Goal: Task Accomplishment & Management: Use online tool/utility

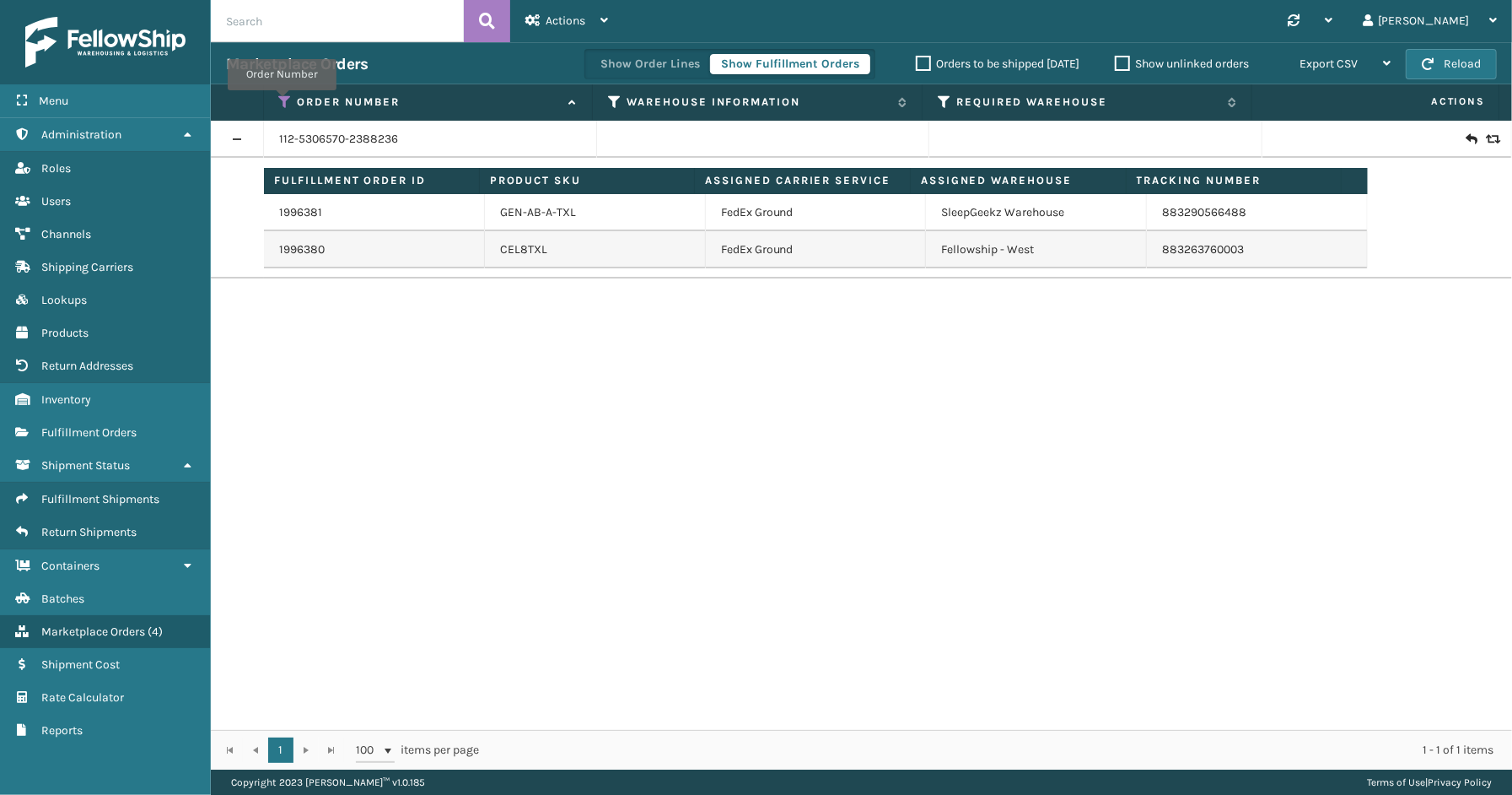
click at [281, 101] on icon at bounding box center [286, 102] width 14 height 15
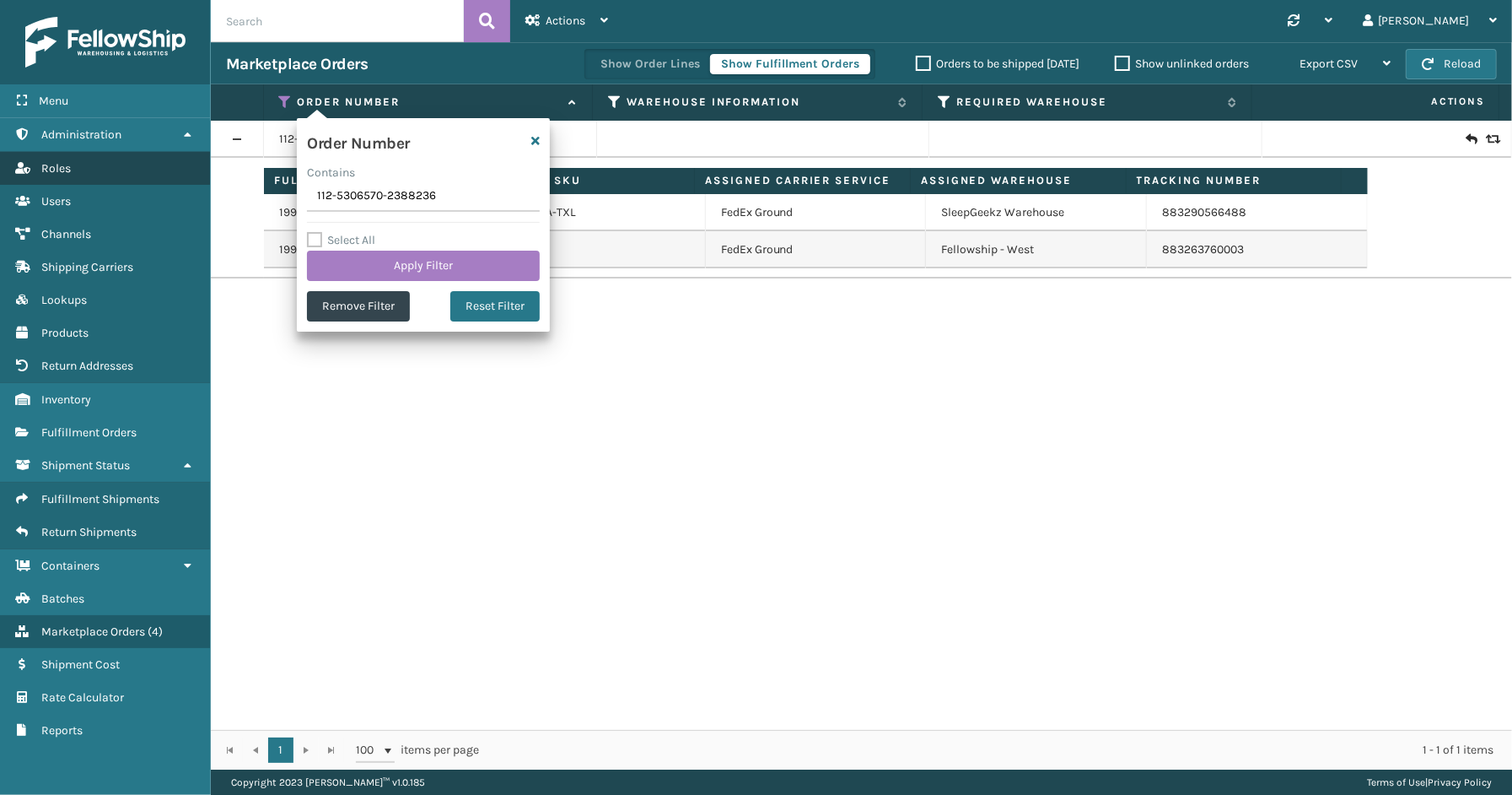
drag, startPoint x: 449, startPoint y: 192, endPoint x: 197, endPoint y: 170, distance: 253.0
click at [189, 0] on div "Menu Administration Roles Users Channels Shipping Carriers Lookups Products Ret…" at bounding box center [756, 0] width 1512 height 0
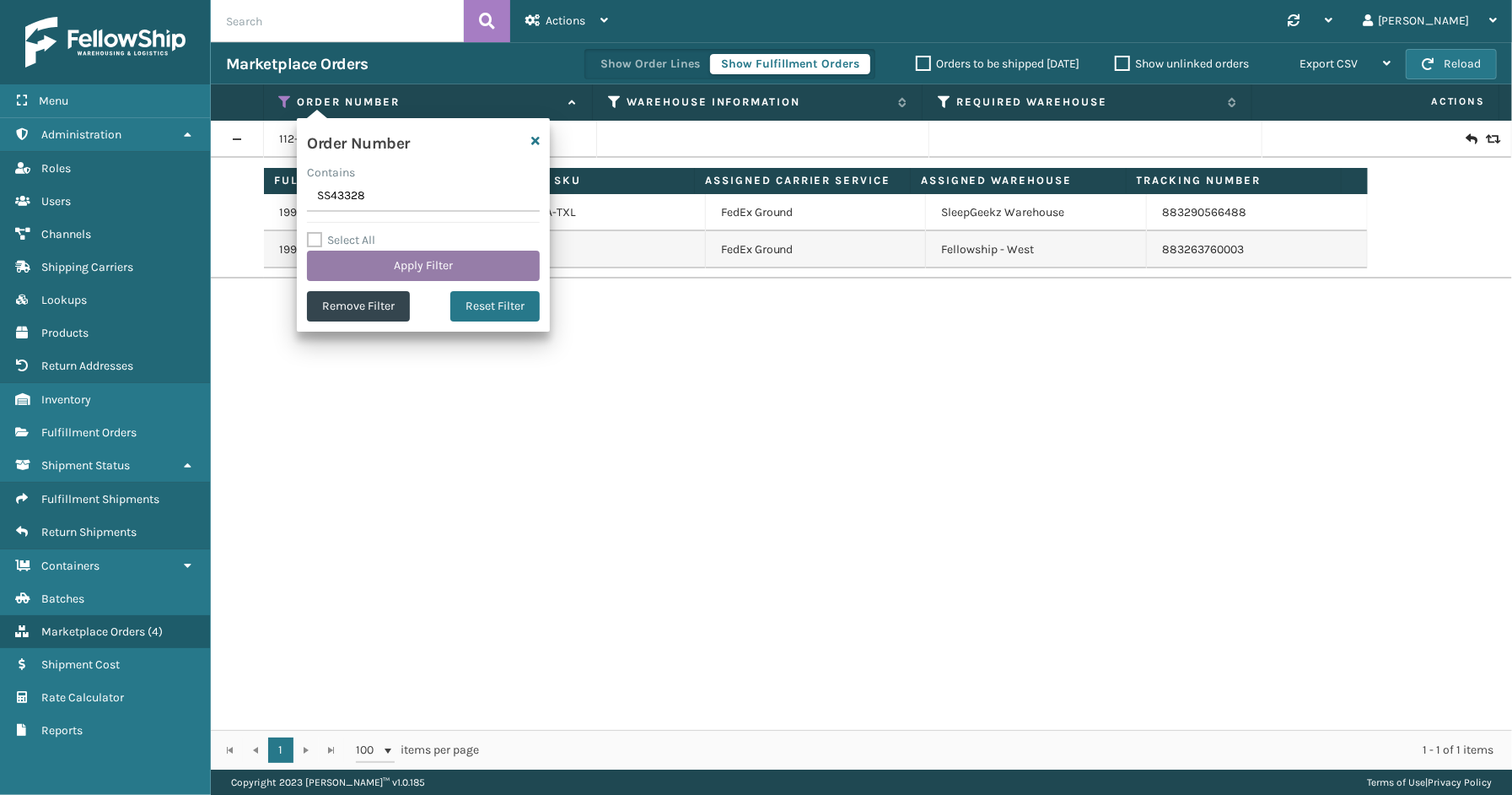
type input "SS43328"
click at [362, 271] on button "Apply Filter" at bounding box center [424, 266] width 233 height 31
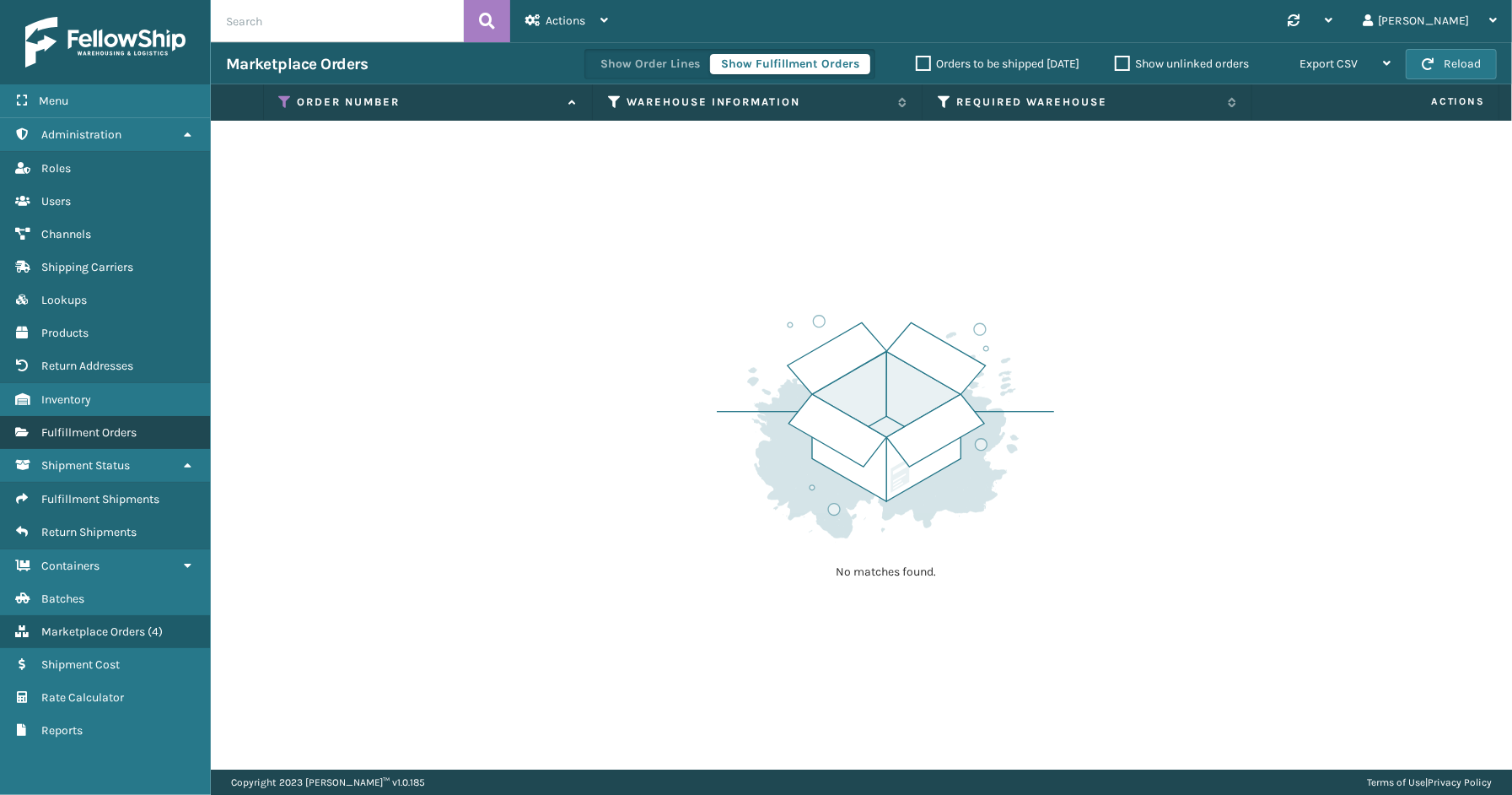
click at [111, 426] on span "Fulfillment Orders" at bounding box center [89, 432] width 95 height 14
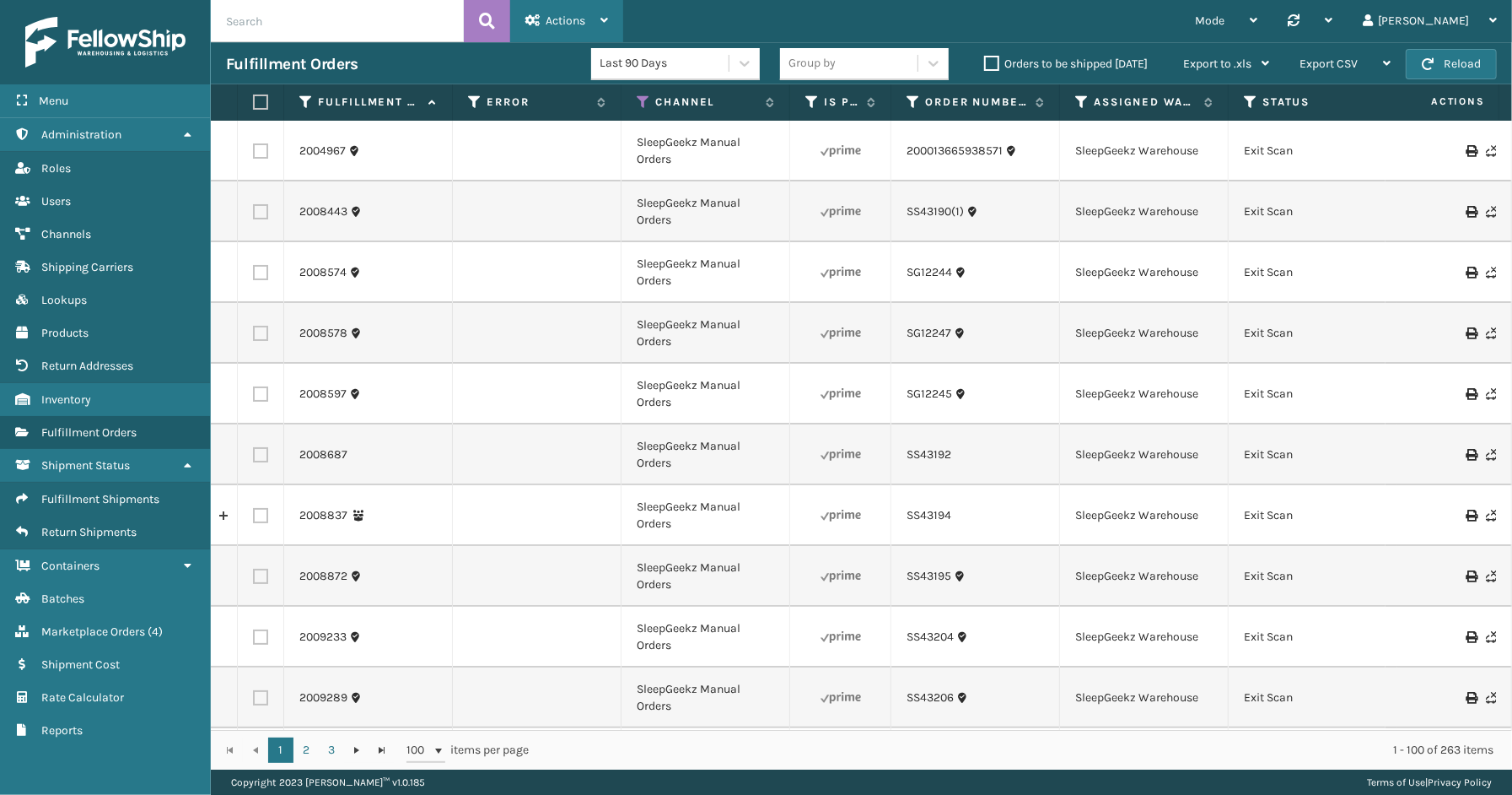
click at [605, 28] on div "Actions" at bounding box center [567, 21] width 83 height 43
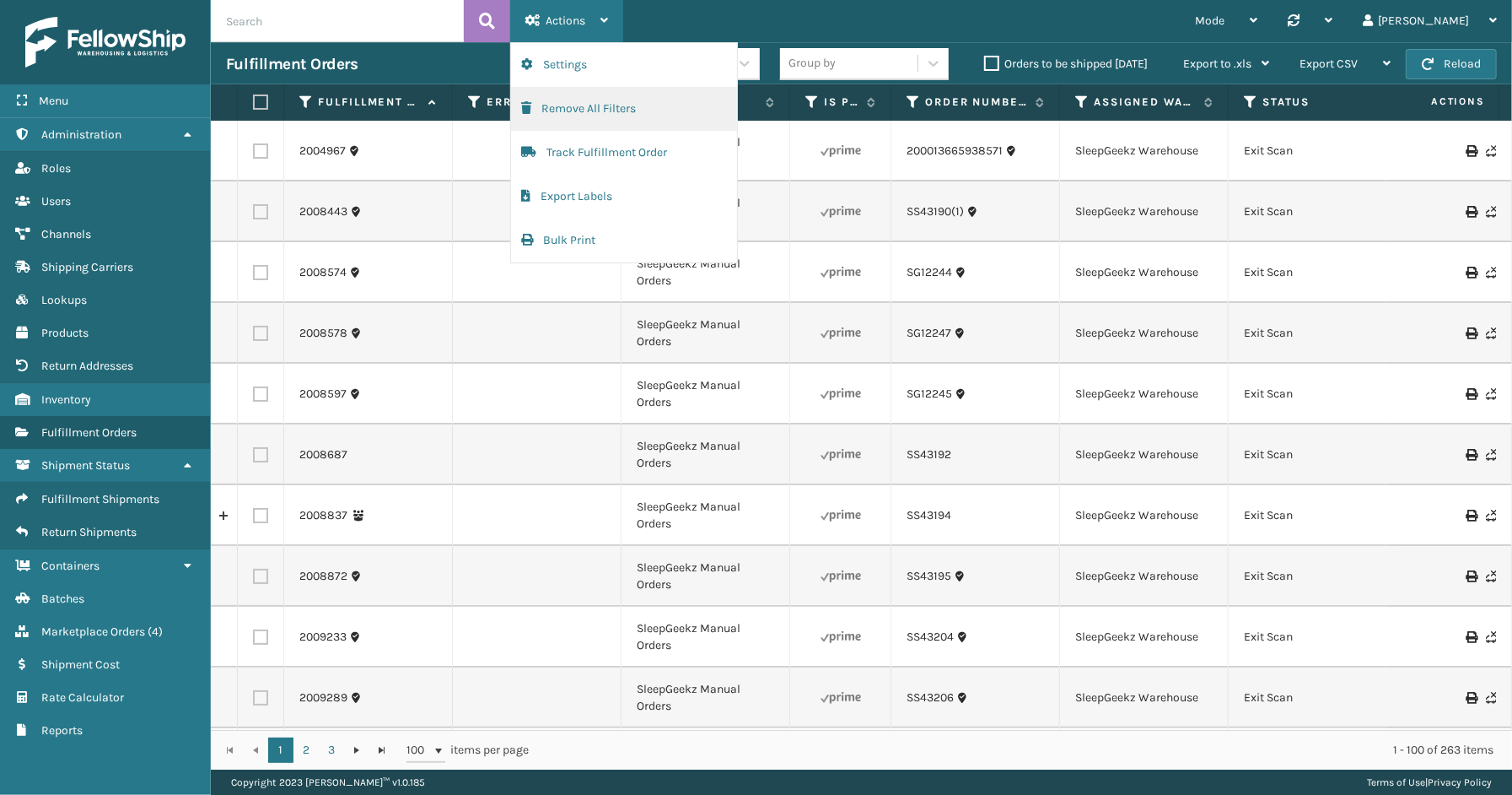
click at [584, 99] on button "Remove All Filters" at bounding box center [625, 109] width 226 height 44
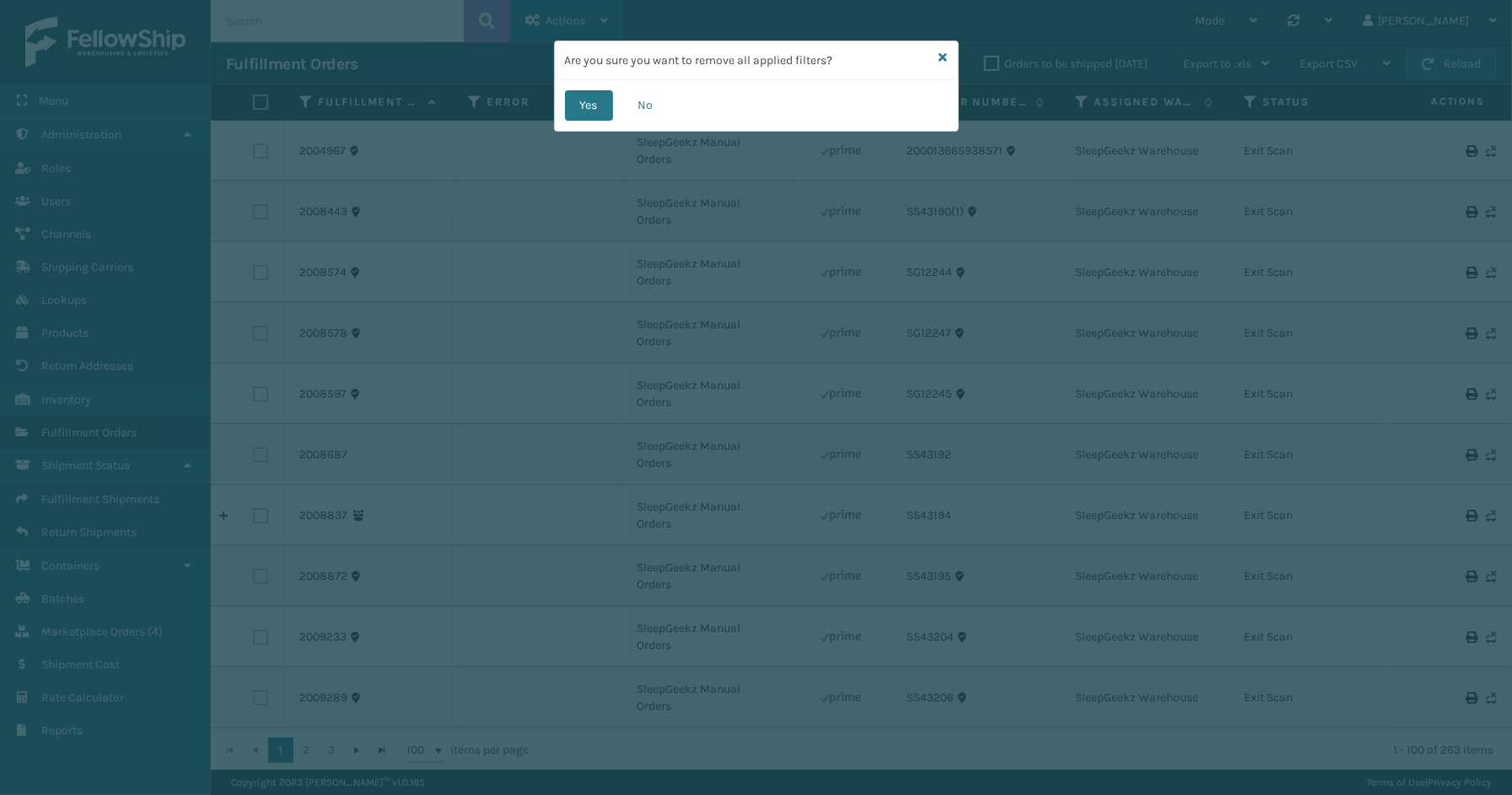
click at [584, 99] on button "Yes" at bounding box center [589, 106] width 48 height 31
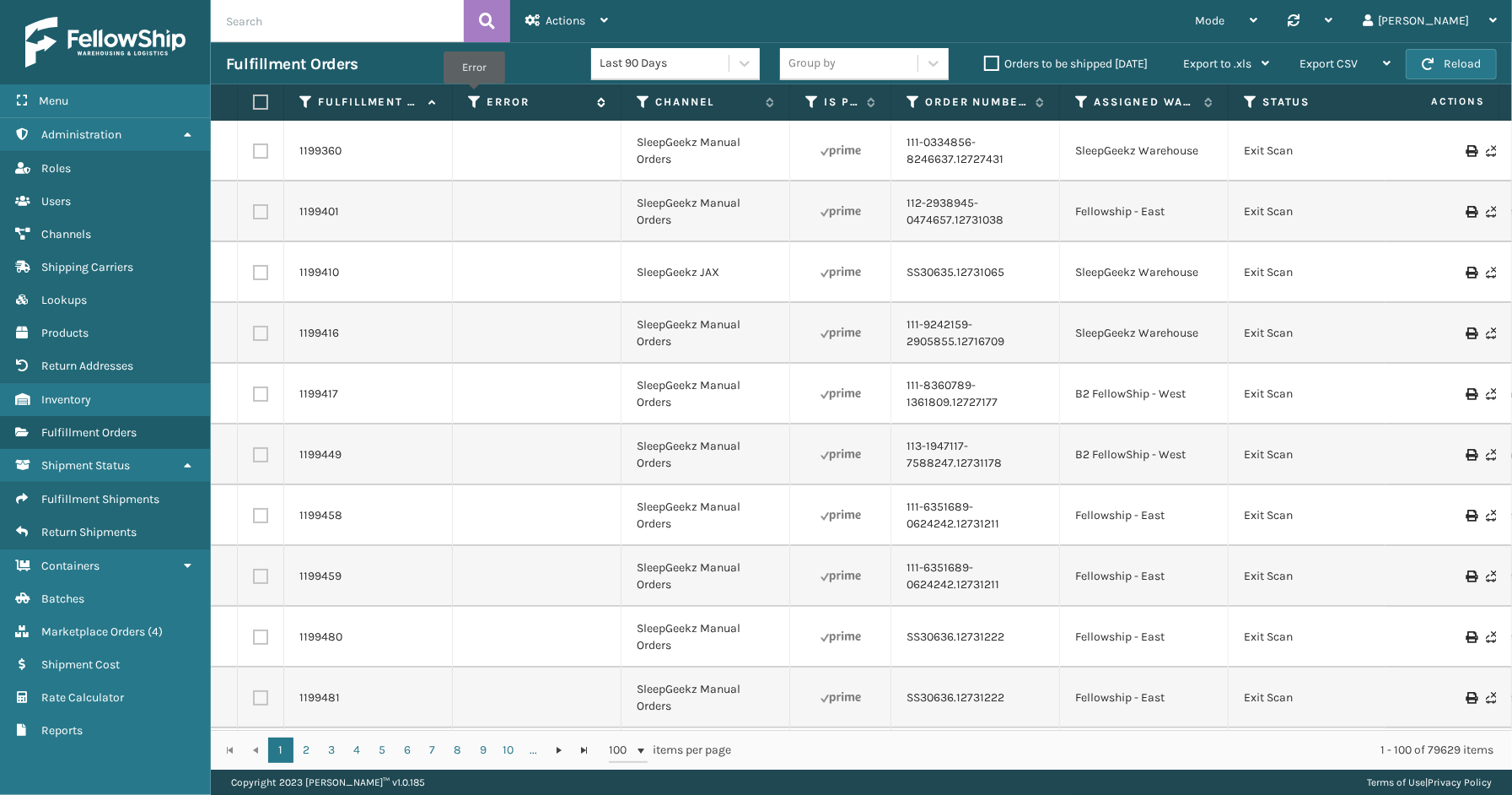
click at [474, 95] on icon at bounding box center [475, 102] width 14 height 15
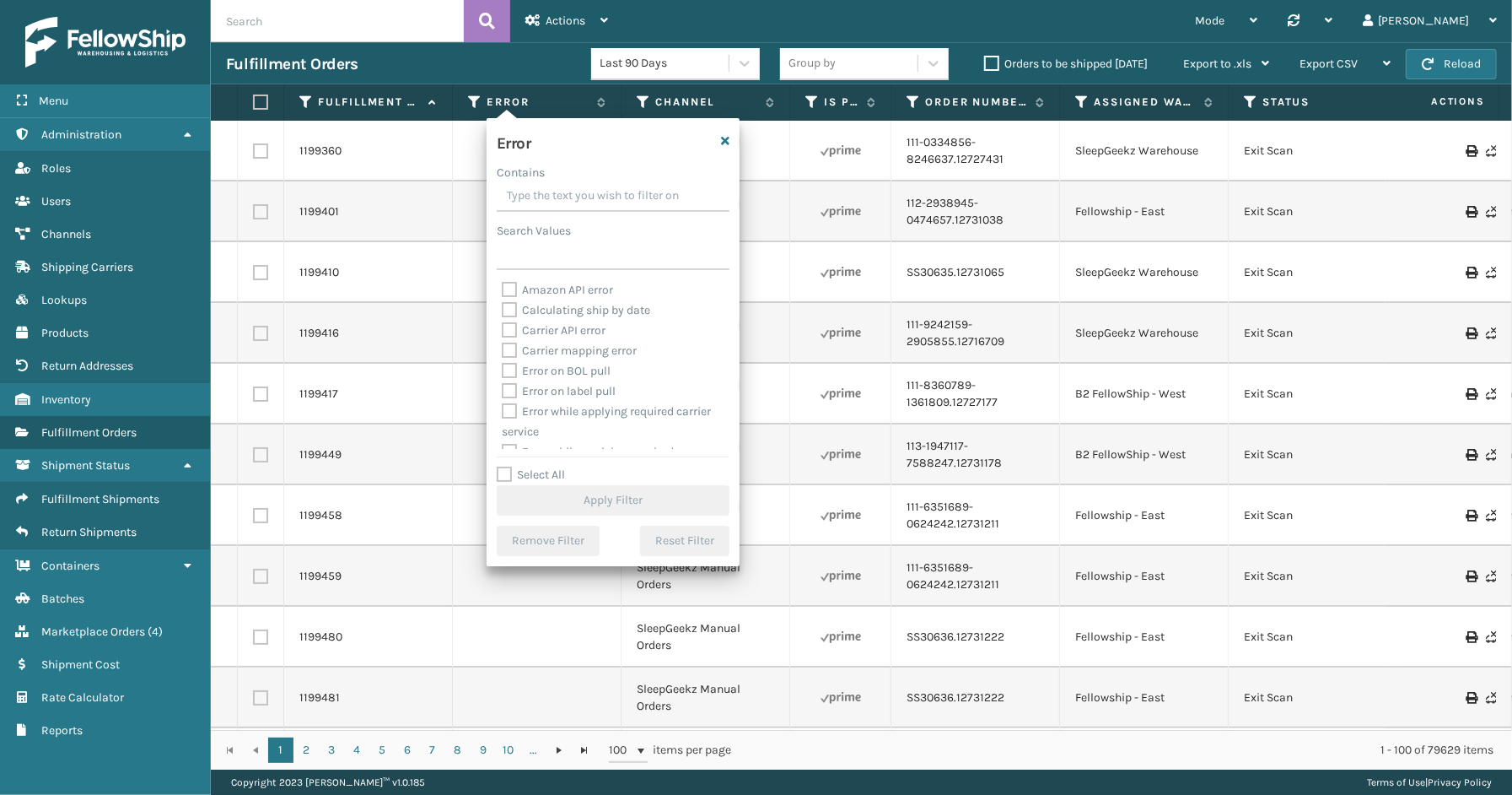
click at [519, 479] on label "Select All" at bounding box center [531, 474] width 68 height 14
click at [519, 466] on input "Select All" at bounding box center [623, 466] width 253 height 2
checkbox input "true"
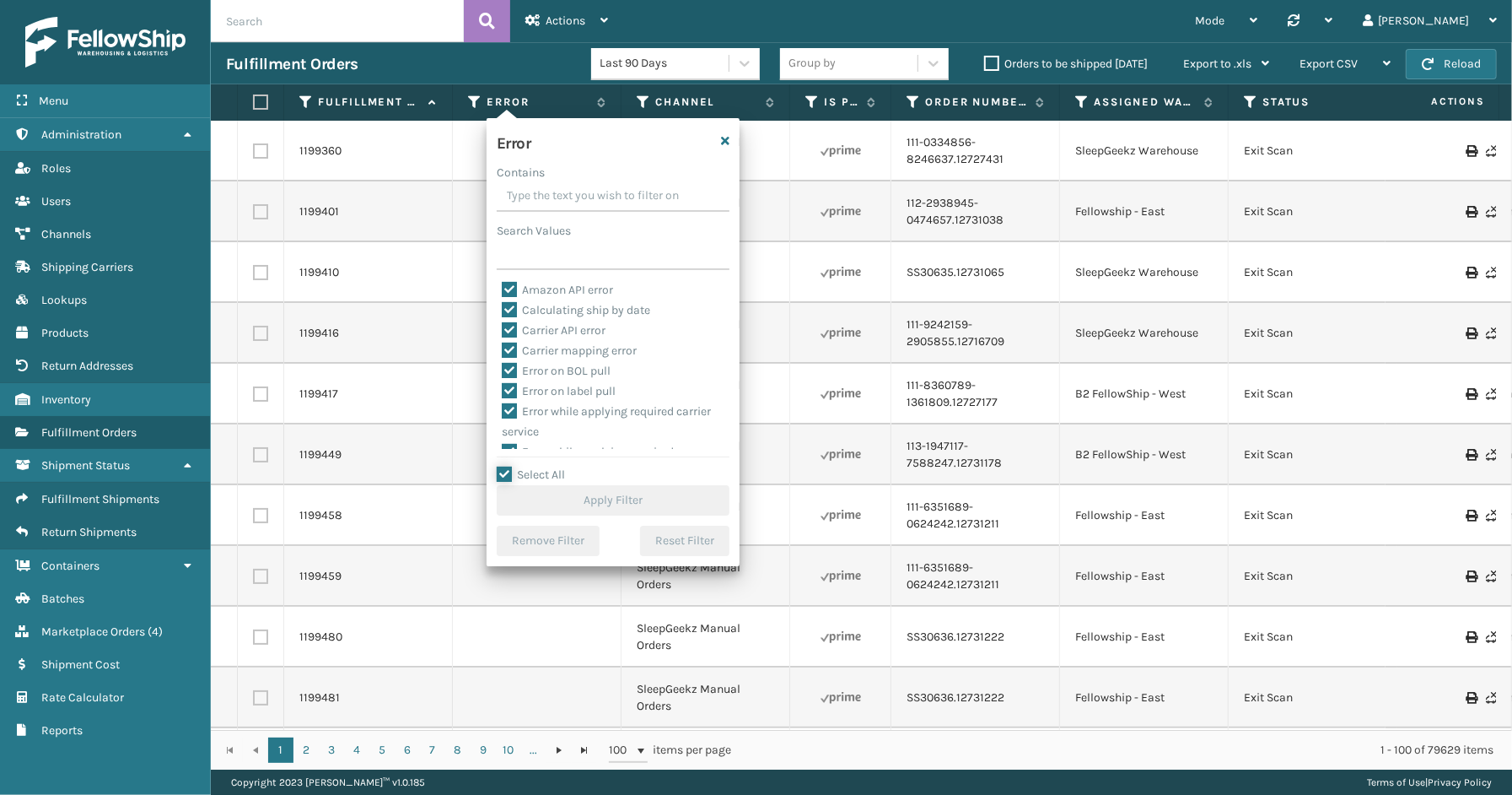
checkbox input "true"
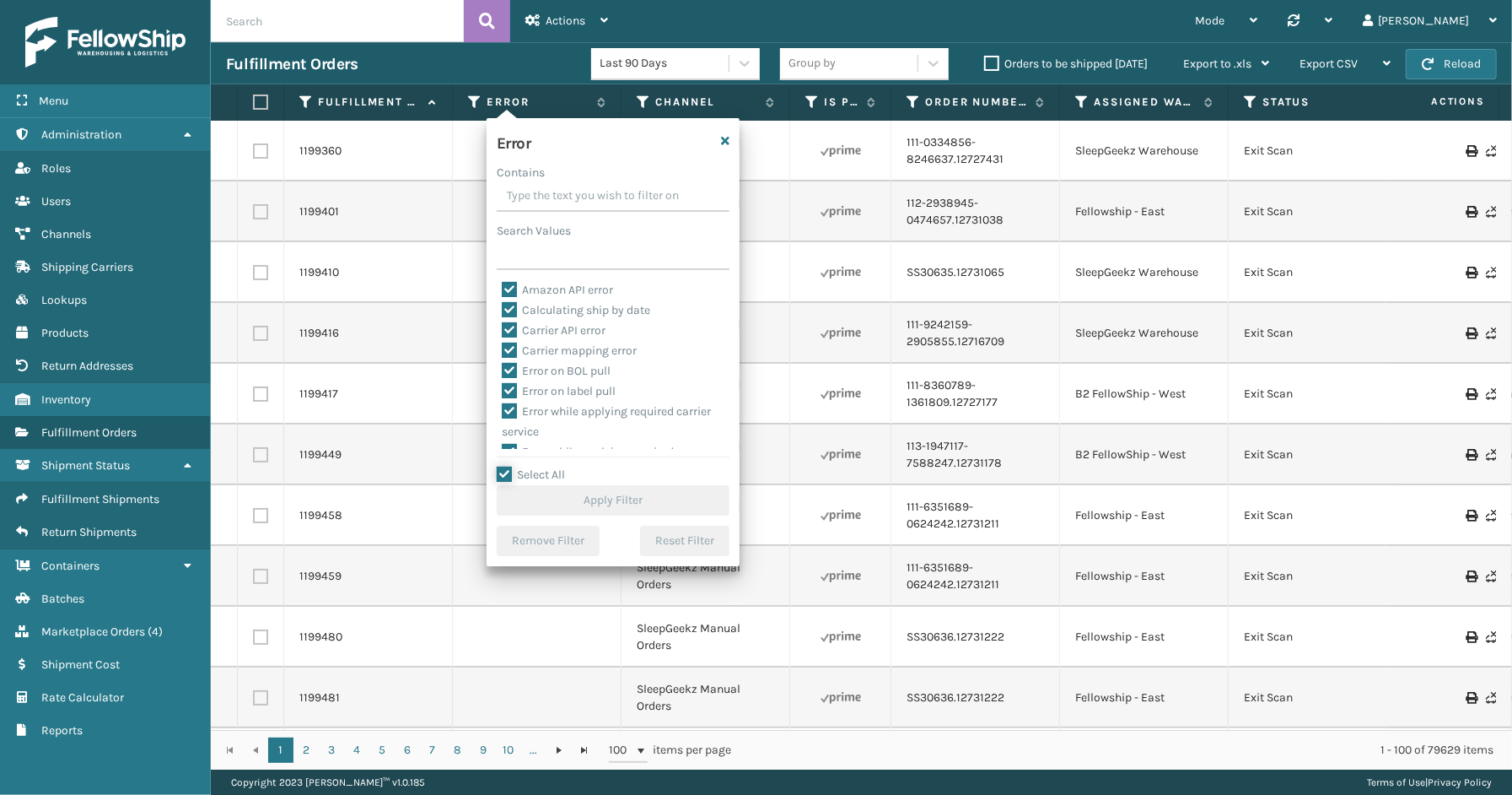
checkbox input "true"
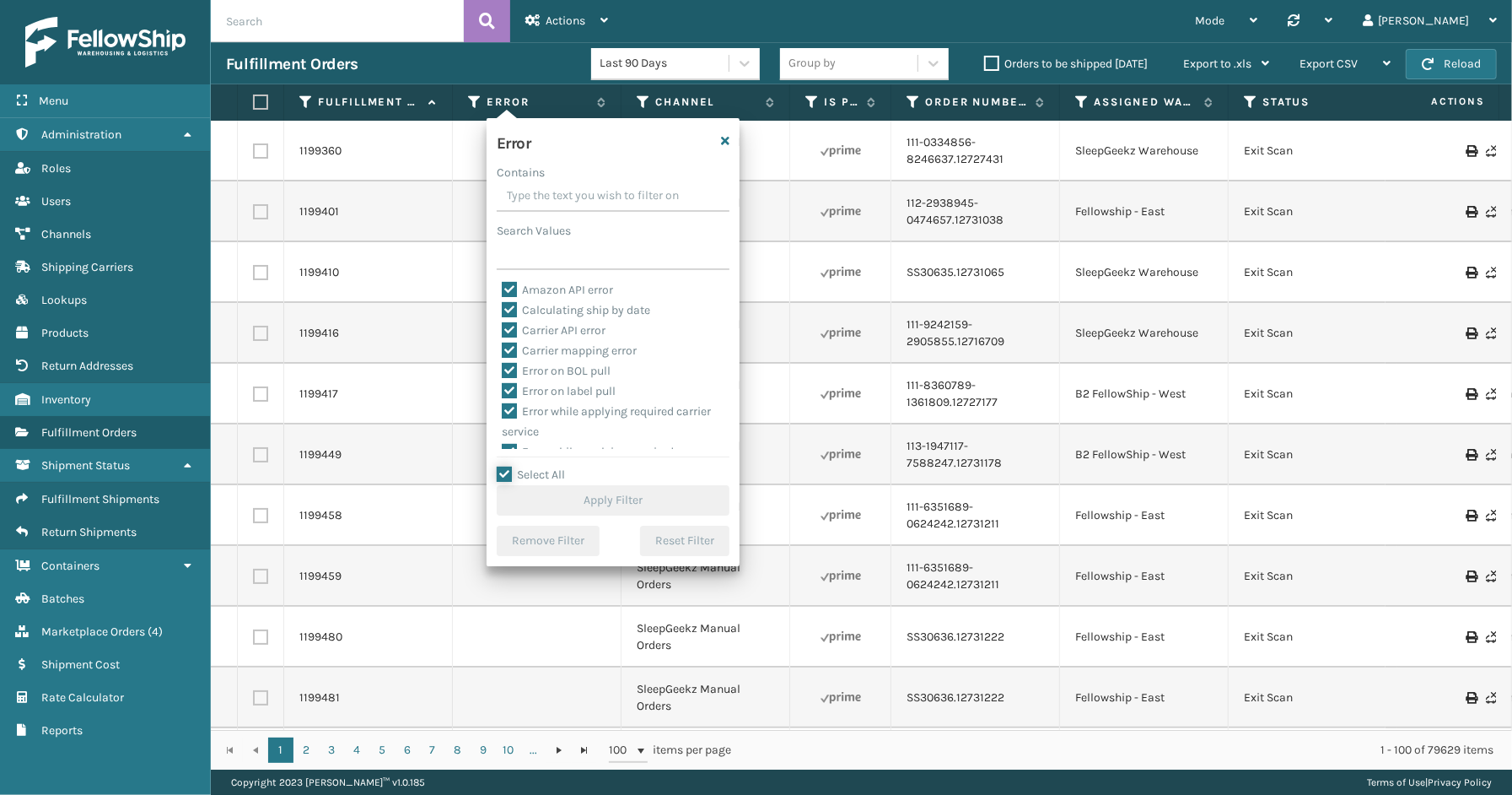
checkbox input "true"
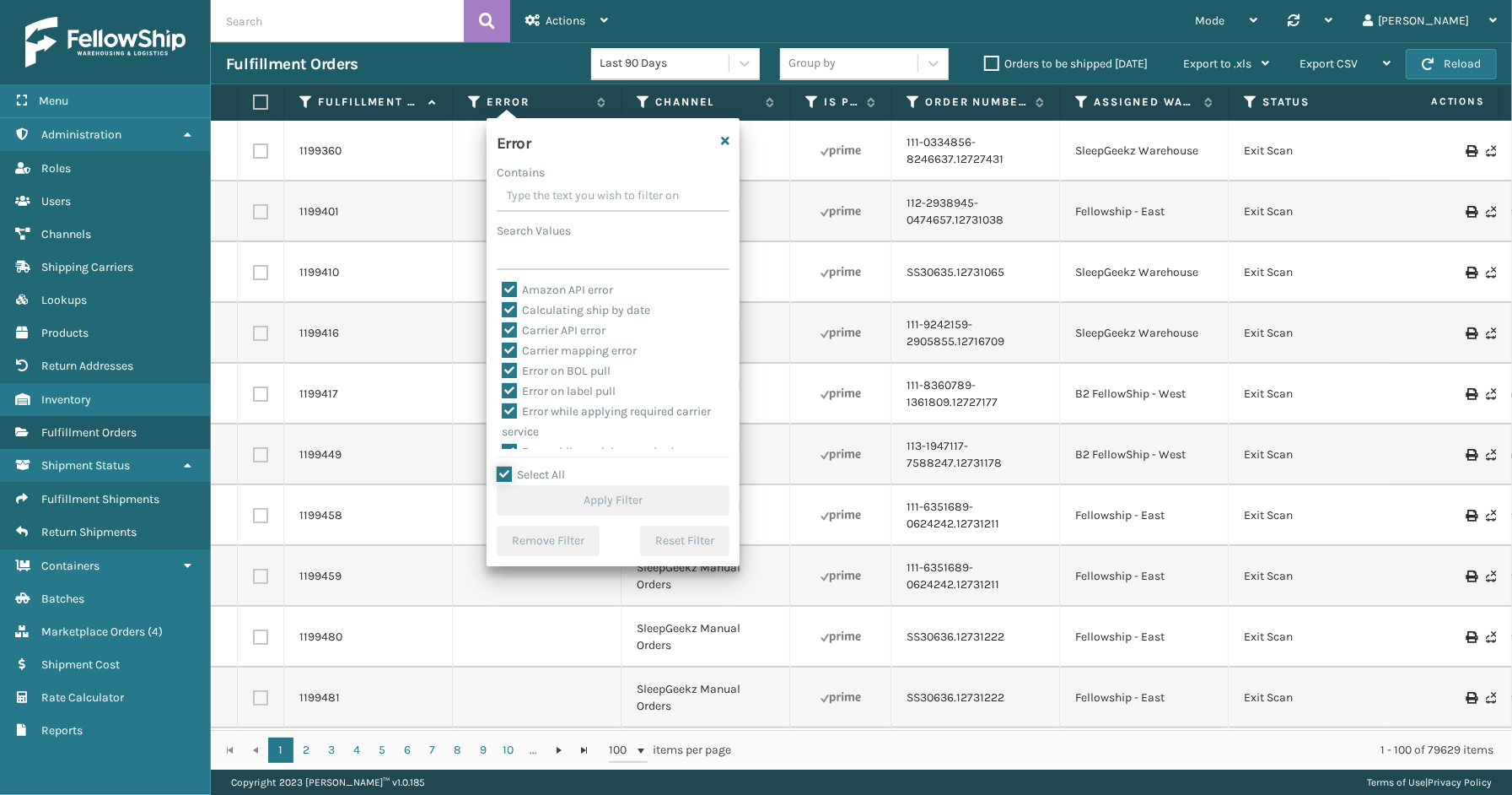
checkbox input "true"
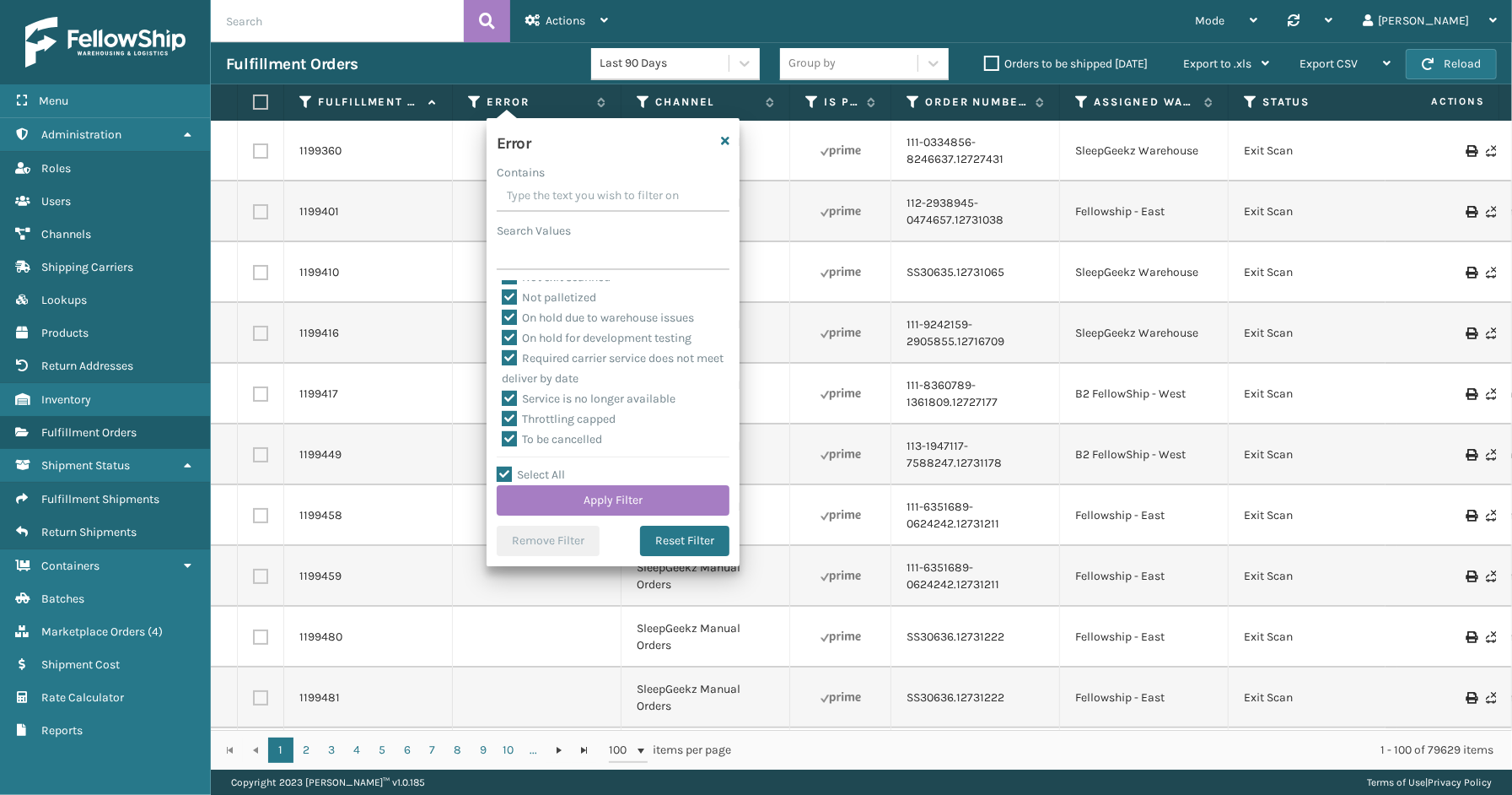
click at [567, 437] on label "To be cancelled" at bounding box center [552, 439] width 100 height 14
click at [503, 437] on input "To be cancelled" at bounding box center [502, 435] width 1 height 11
checkbox input "false"
click at [583, 505] on button "Apply Filter" at bounding box center [613, 500] width 233 height 31
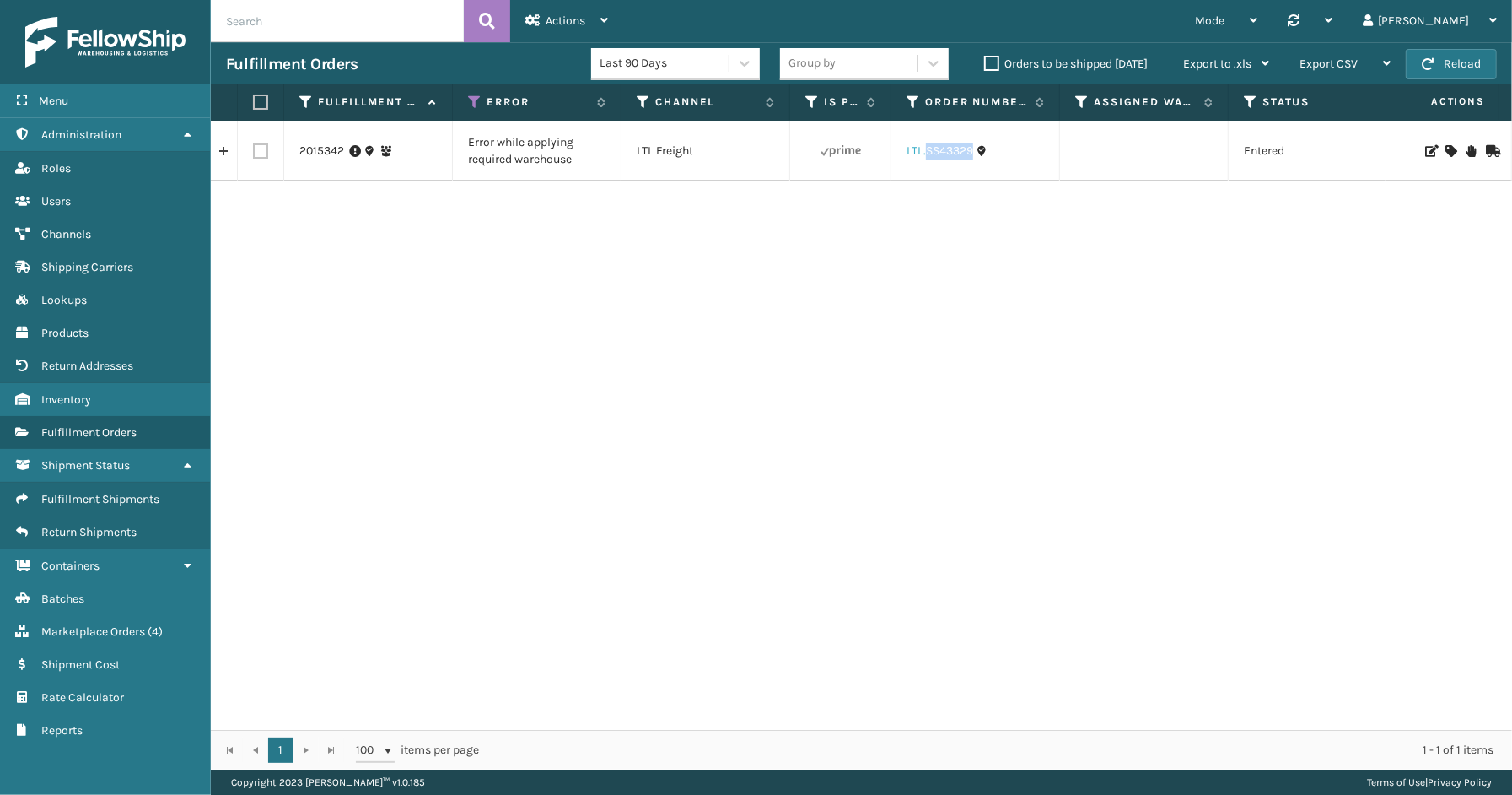
drag, startPoint x: 977, startPoint y: 157, endPoint x: 926, endPoint y: 158, distance: 51.0
click at [926, 158] on div "LTL.SS43329" at bounding box center [976, 152] width 138 height 17
copy link "SS43329"
click at [317, 152] on link "2015342" at bounding box center [322, 152] width 45 height 17
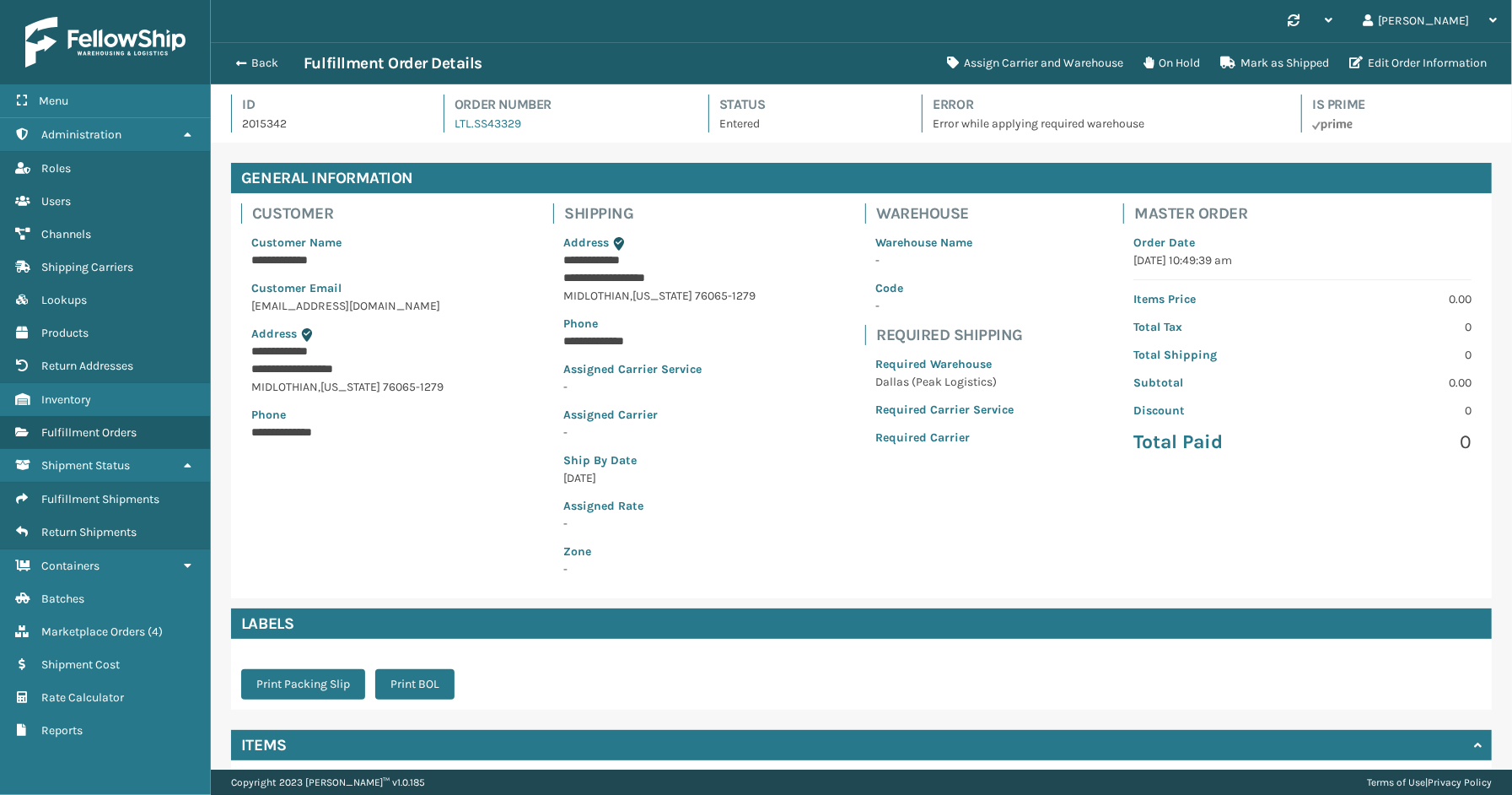
scroll to position [40, 1301]
click at [1014, 60] on button "Assign Carrier and Warehouse" at bounding box center [1035, 64] width 197 height 34
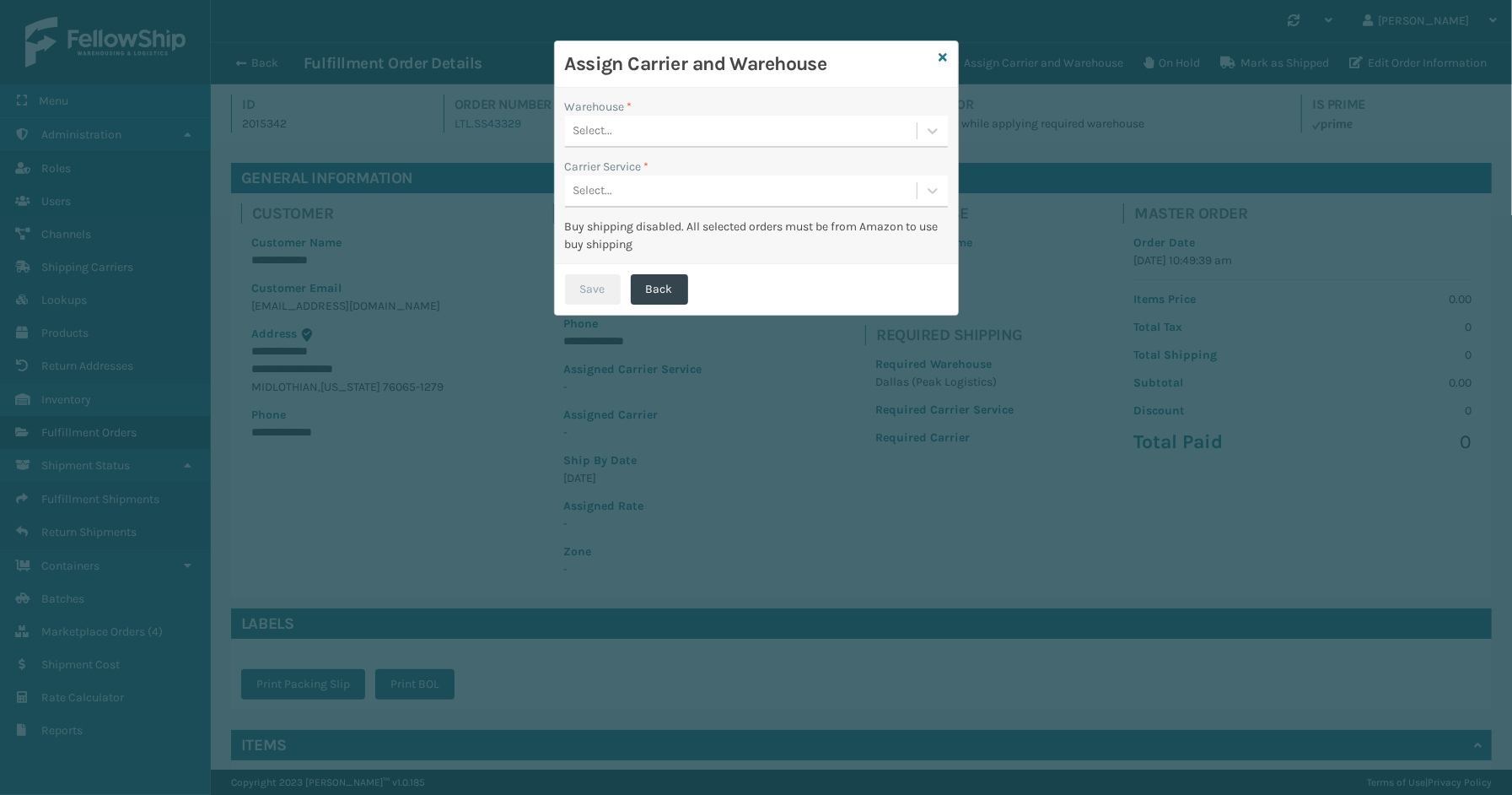
click at [668, 131] on div "Select..." at bounding box center [740, 131] width 351 height 28
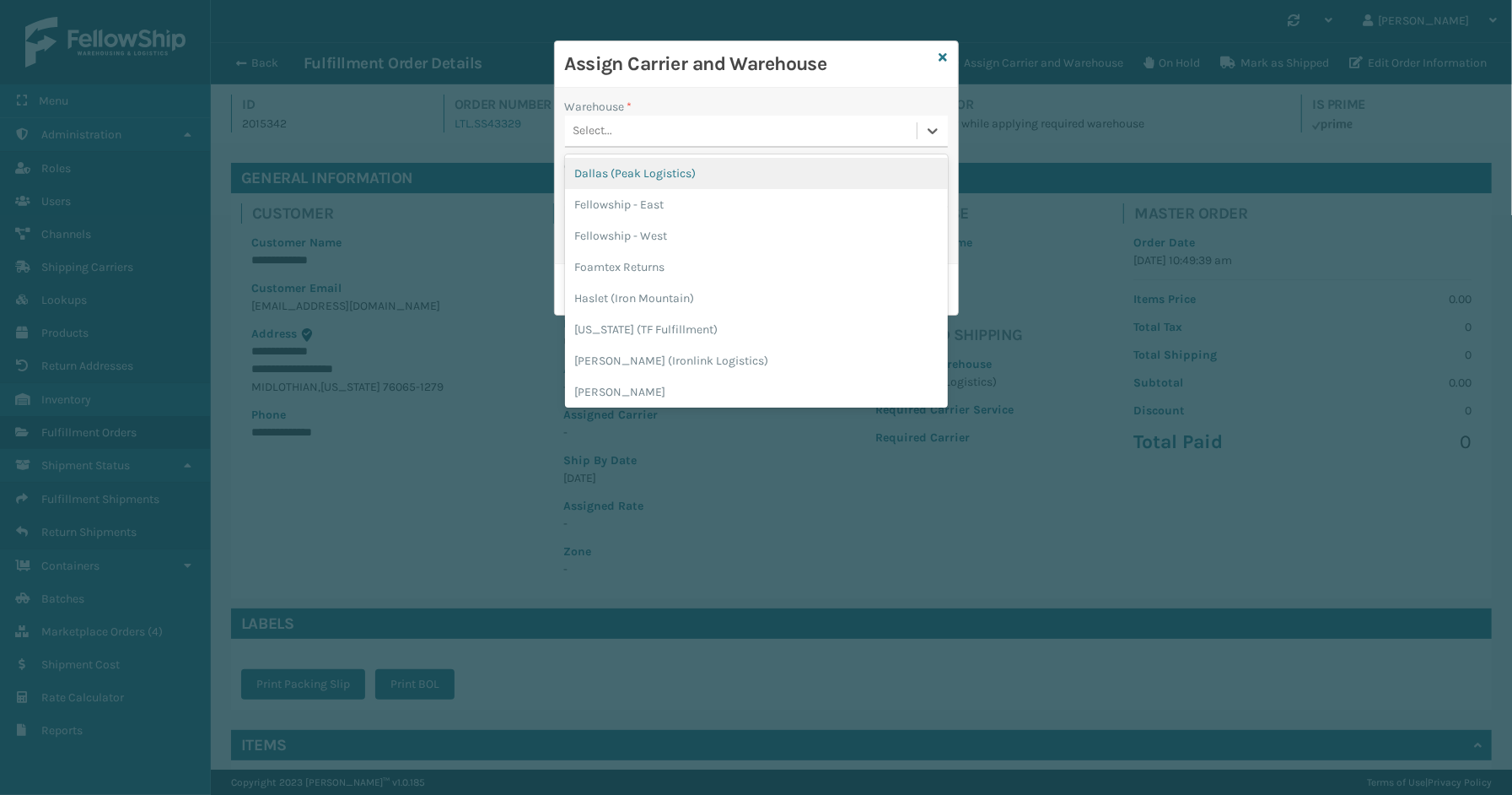
click at [644, 166] on div "Dallas (Peak Logistics)" at bounding box center [756, 173] width 383 height 31
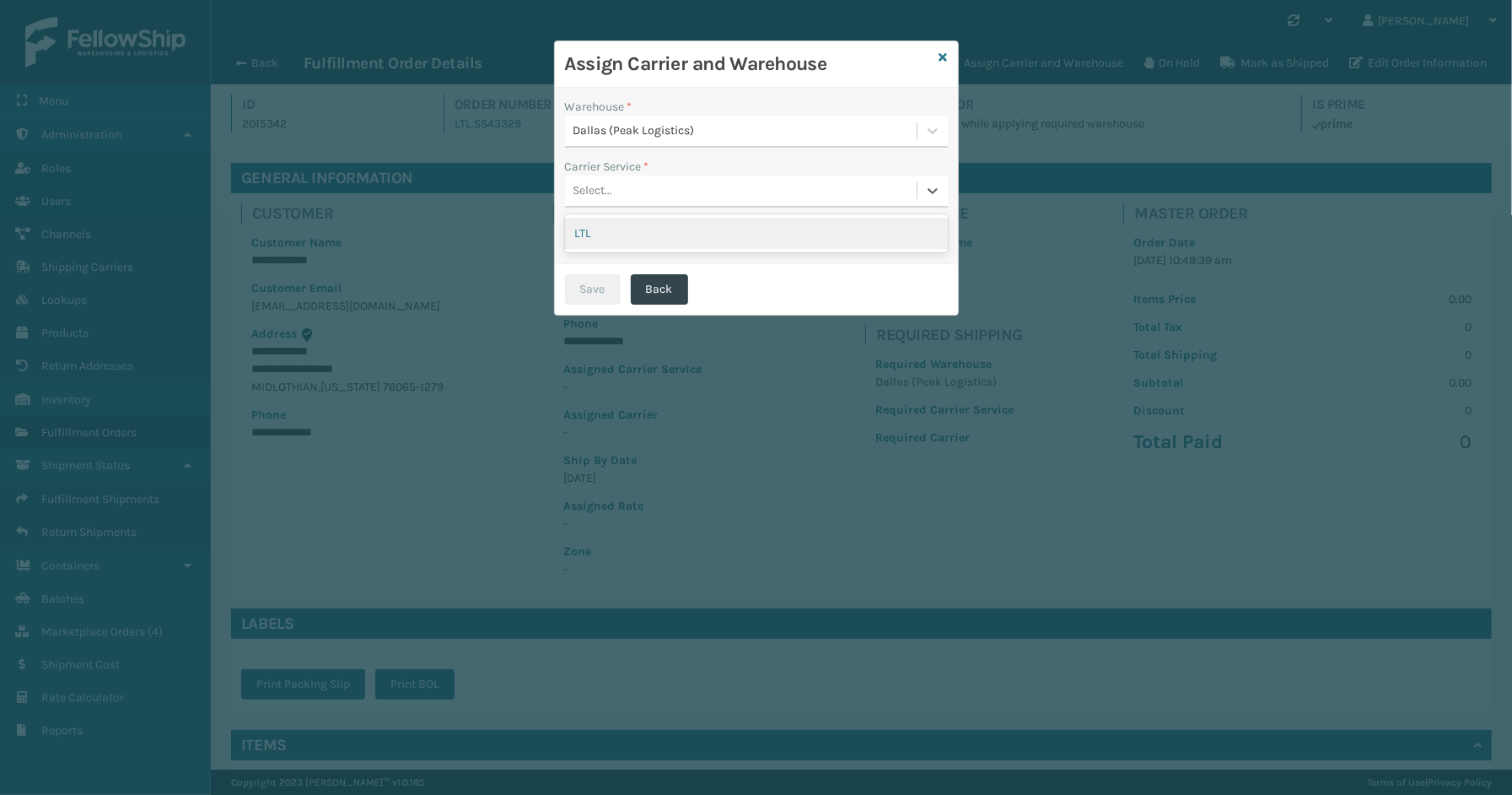
drag, startPoint x: 632, startPoint y: 192, endPoint x: 623, endPoint y: 221, distance: 30.4
click at [630, 192] on div "Select..." at bounding box center [740, 191] width 351 height 28
click at [621, 226] on div "LTL" at bounding box center [756, 233] width 383 height 31
click at [621, 292] on div "Save Back" at bounding box center [756, 289] width 403 height 50
click at [609, 288] on button "Save" at bounding box center [592, 289] width 55 height 31
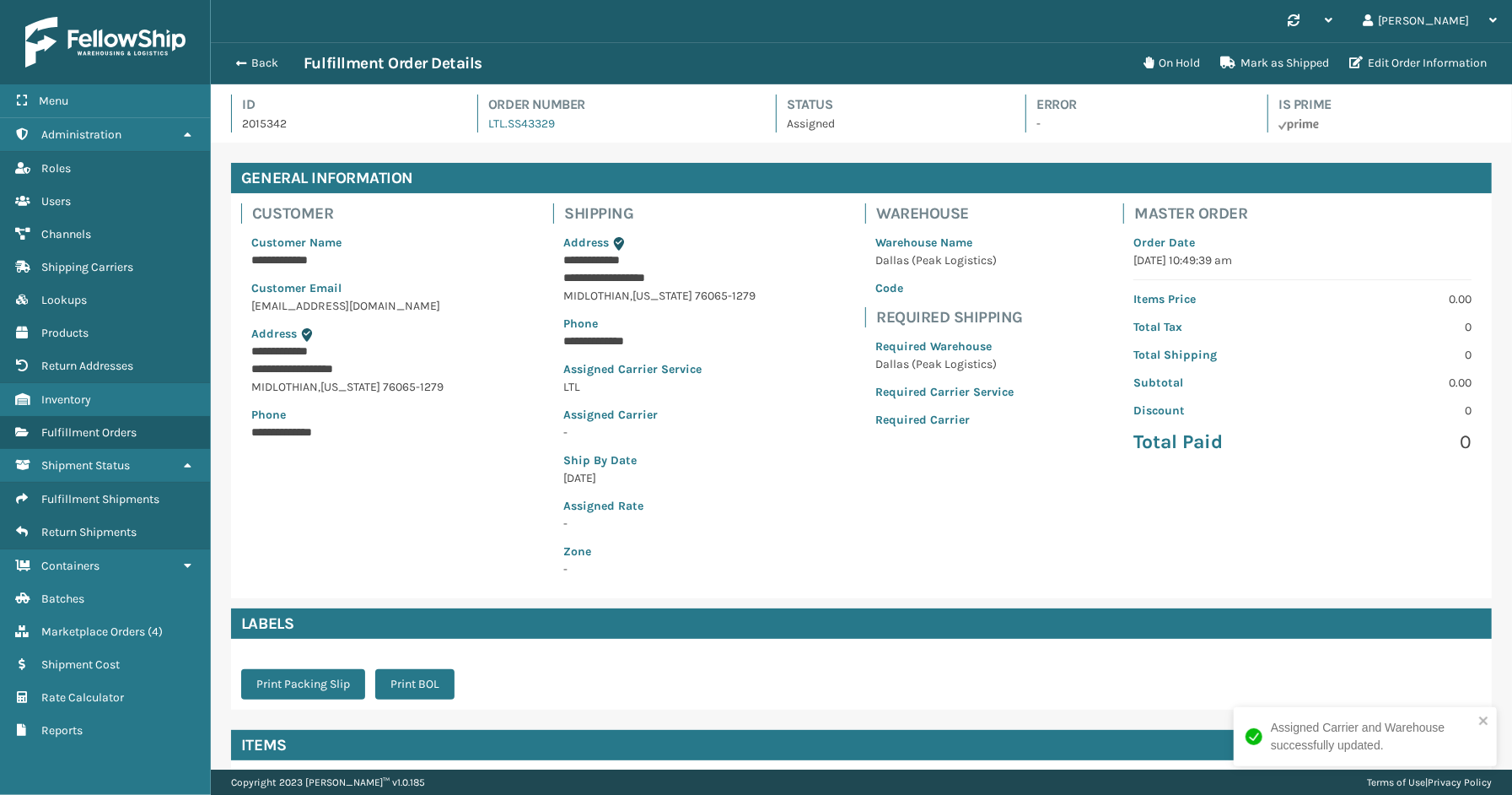
click at [256, 53] on div "Back Fulfillment Order Details" at bounding box center [680, 63] width 908 height 20
click at [256, 64] on button "Back" at bounding box center [265, 63] width 77 height 15
